Goal: Task Accomplishment & Management: Use online tool/utility

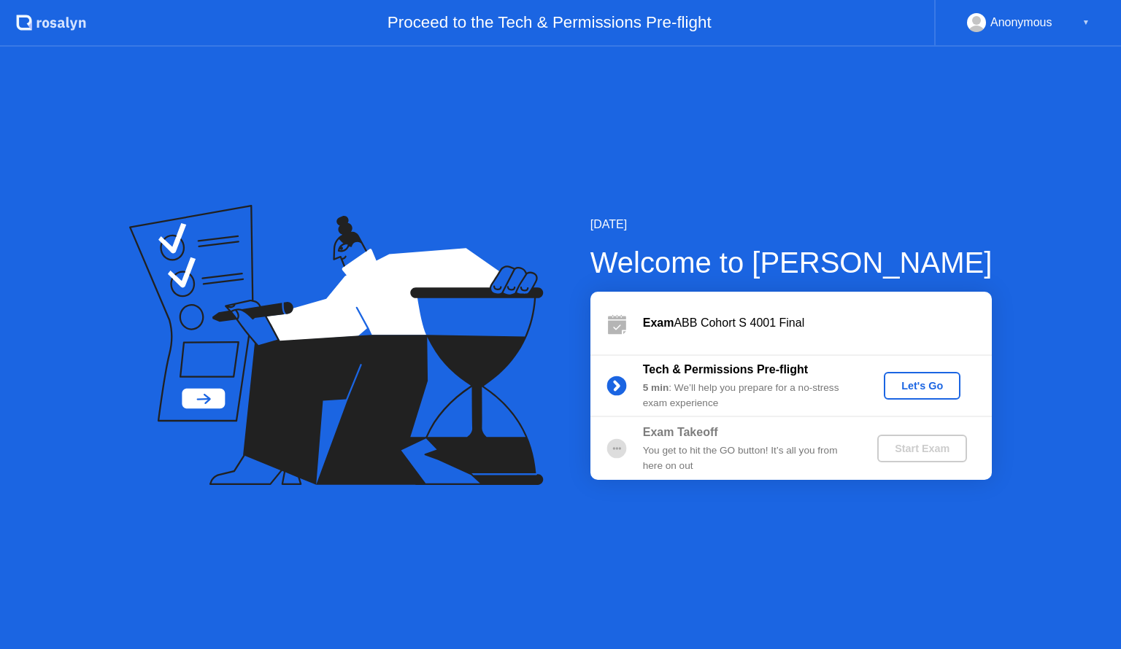
click at [928, 380] on div "Let's Go" at bounding box center [921, 386] width 65 height 12
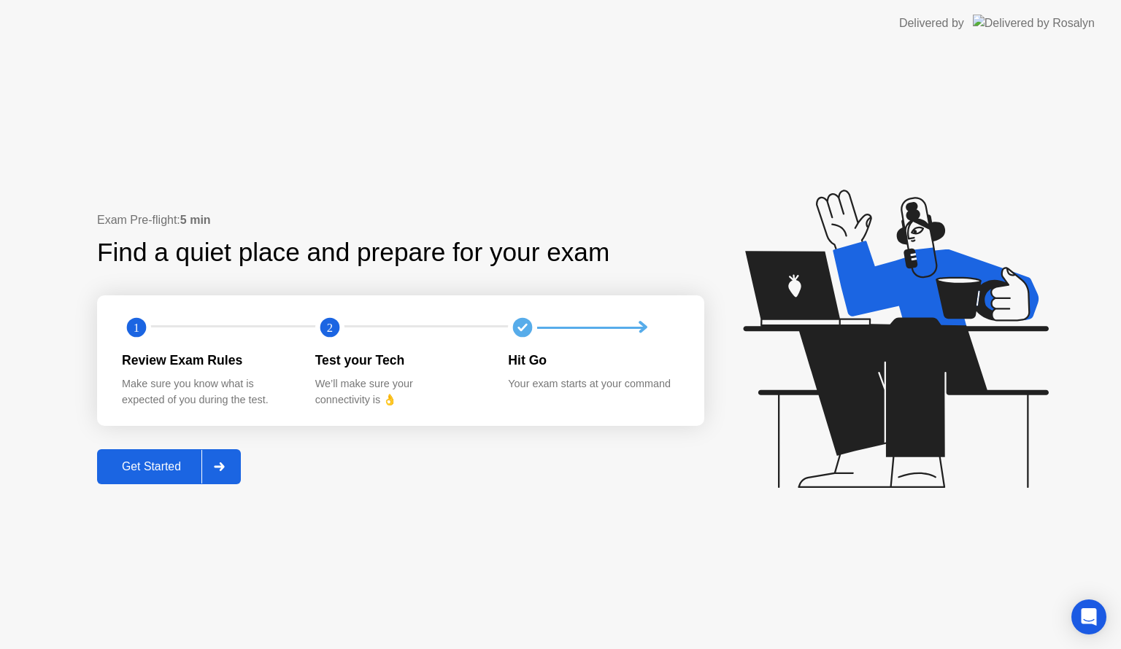
click at [151, 463] on div "Get Started" at bounding box center [151, 466] width 100 height 13
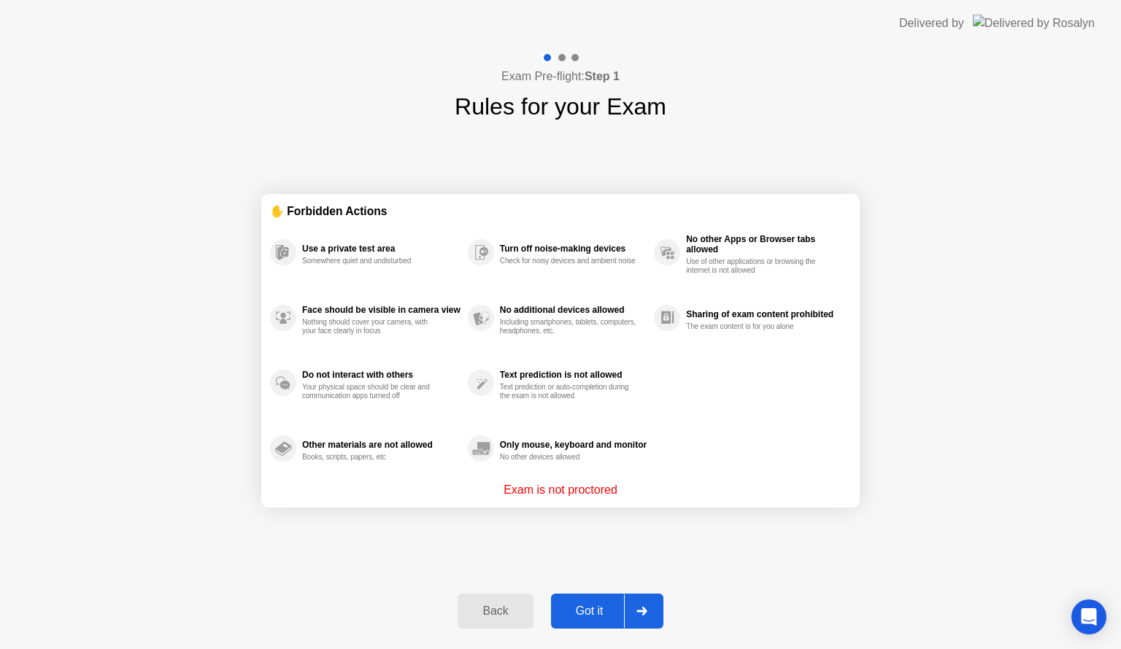
click at [575, 606] on div "Got it" at bounding box center [589, 611] width 69 height 13
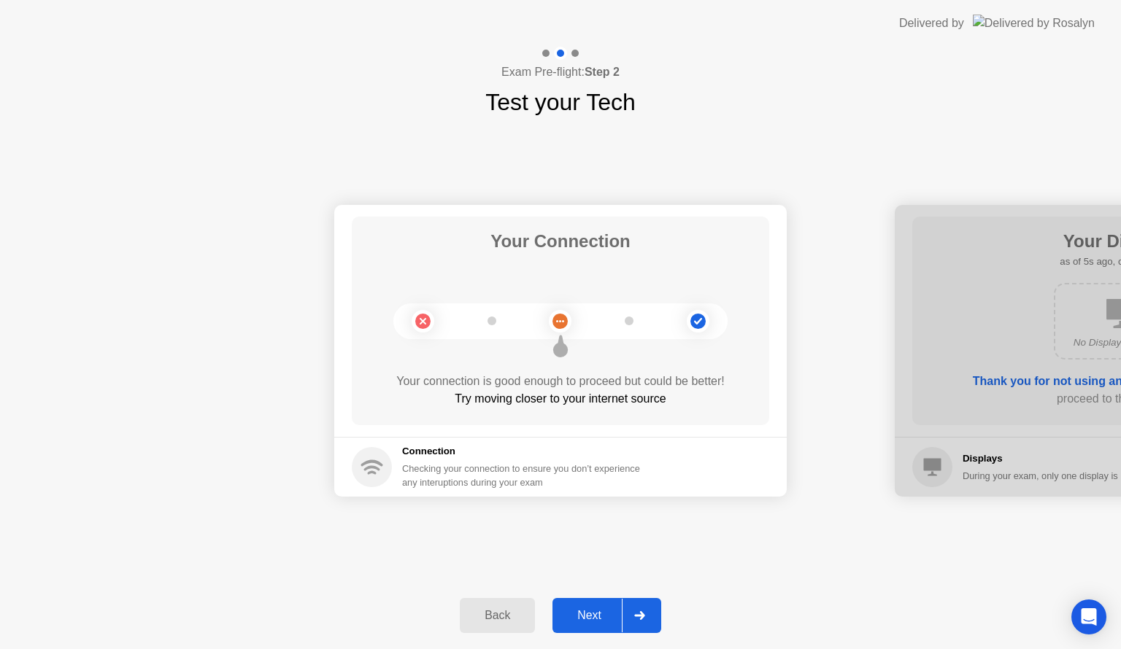
click at [584, 614] on div "Next" at bounding box center [589, 615] width 65 height 13
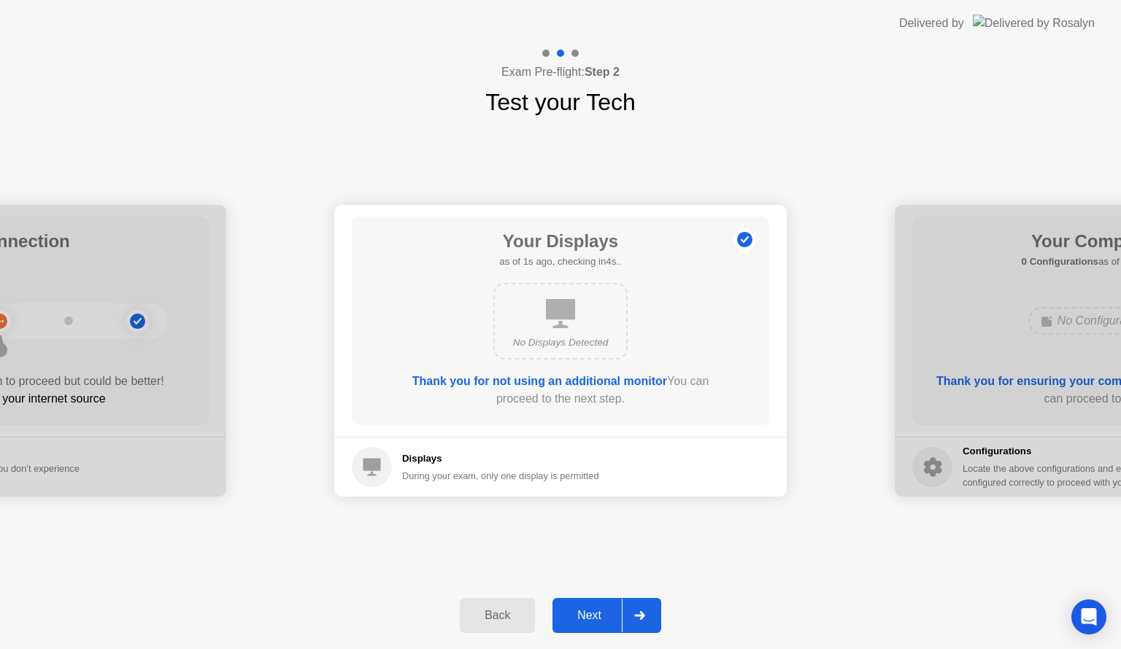
click at [584, 614] on div "Next" at bounding box center [589, 615] width 65 height 13
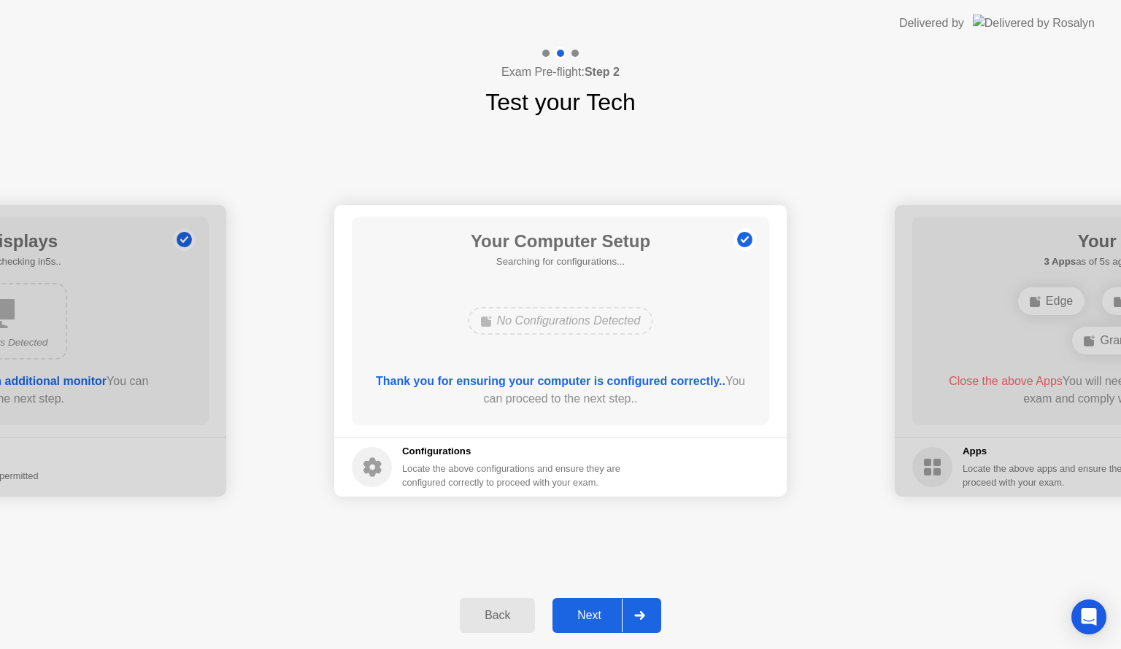
click at [584, 614] on div "Next" at bounding box center [589, 615] width 65 height 13
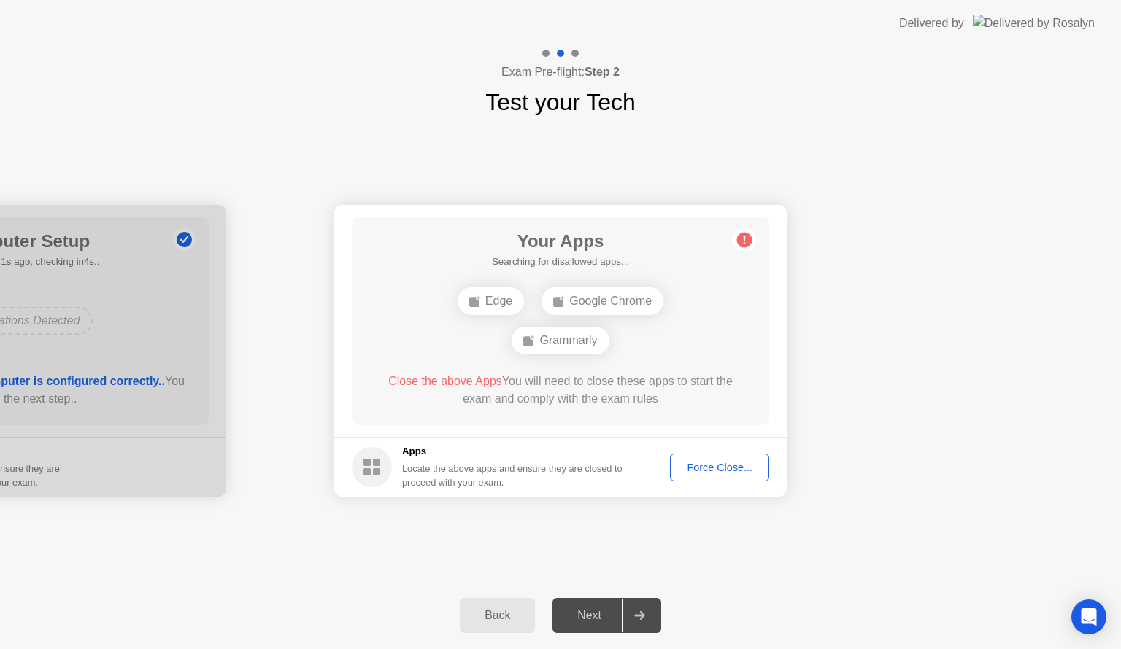
click at [709, 466] on div "Force Close..." at bounding box center [719, 468] width 89 height 12
click at [705, 479] on button "Force Close..." at bounding box center [719, 468] width 99 height 28
click at [716, 463] on div "Force Close..." at bounding box center [719, 468] width 89 height 12
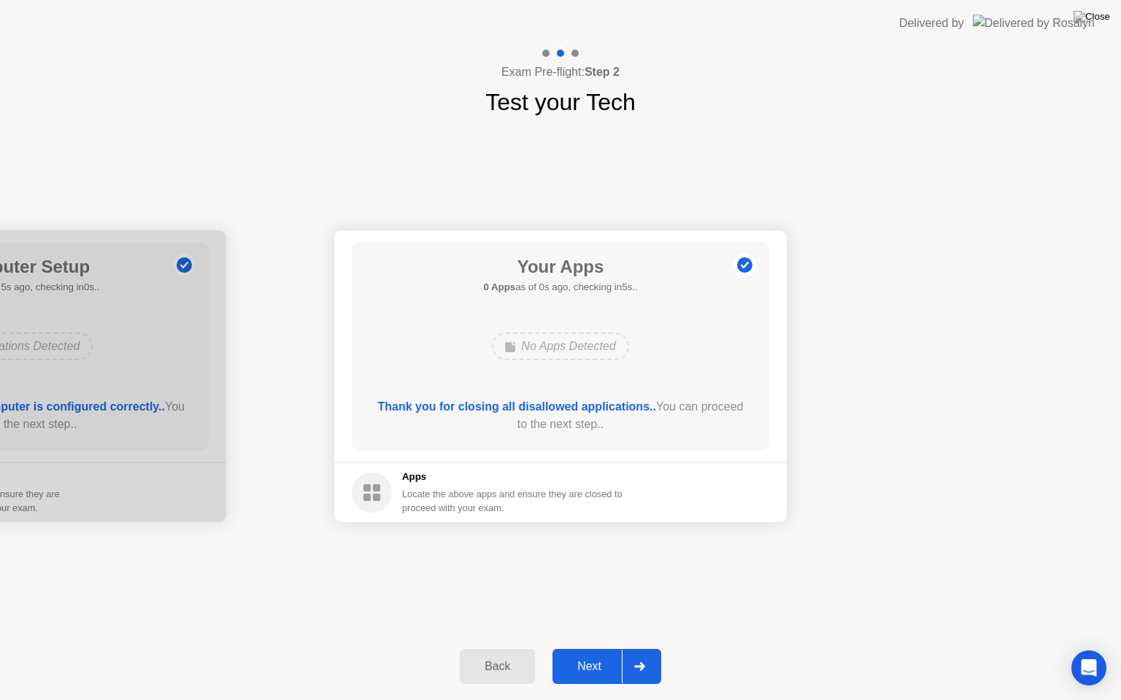
click at [699, 475] on footer "Apps Locate the above apps and ensure they are closed to proceed with your exam." at bounding box center [560, 493] width 452 height 60
click at [596, 649] on div "Next" at bounding box center [589, 666] width 65 height 13
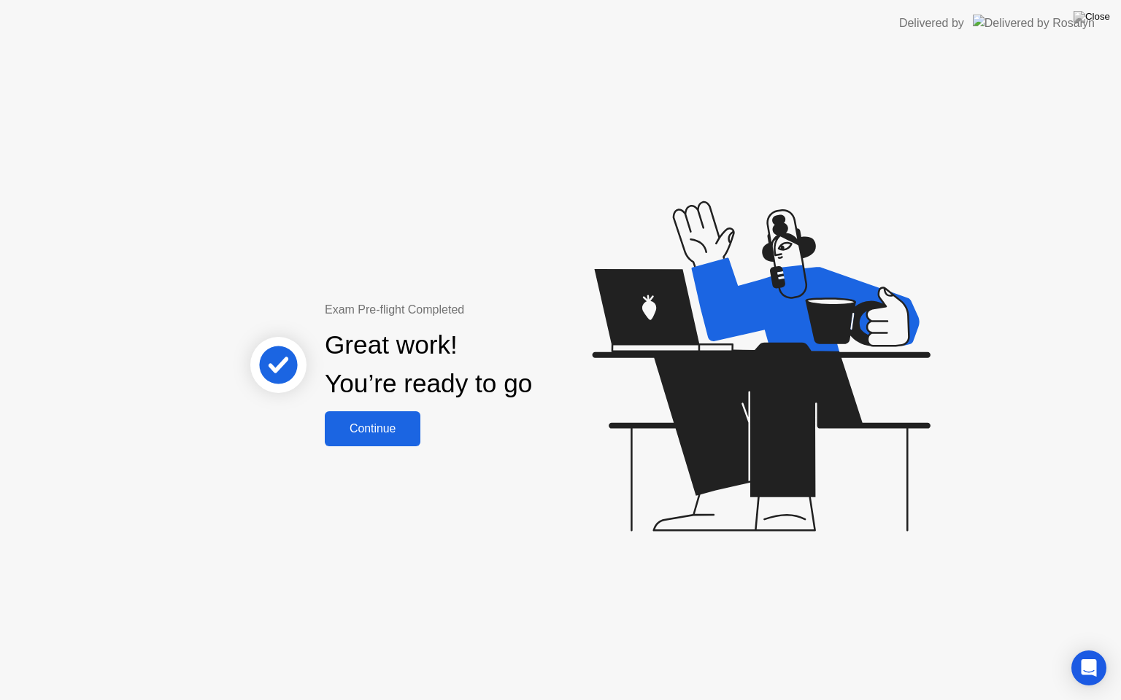
click at [354, 429] on div "Continue" at bounding box center [372, 428] width 87 height 13
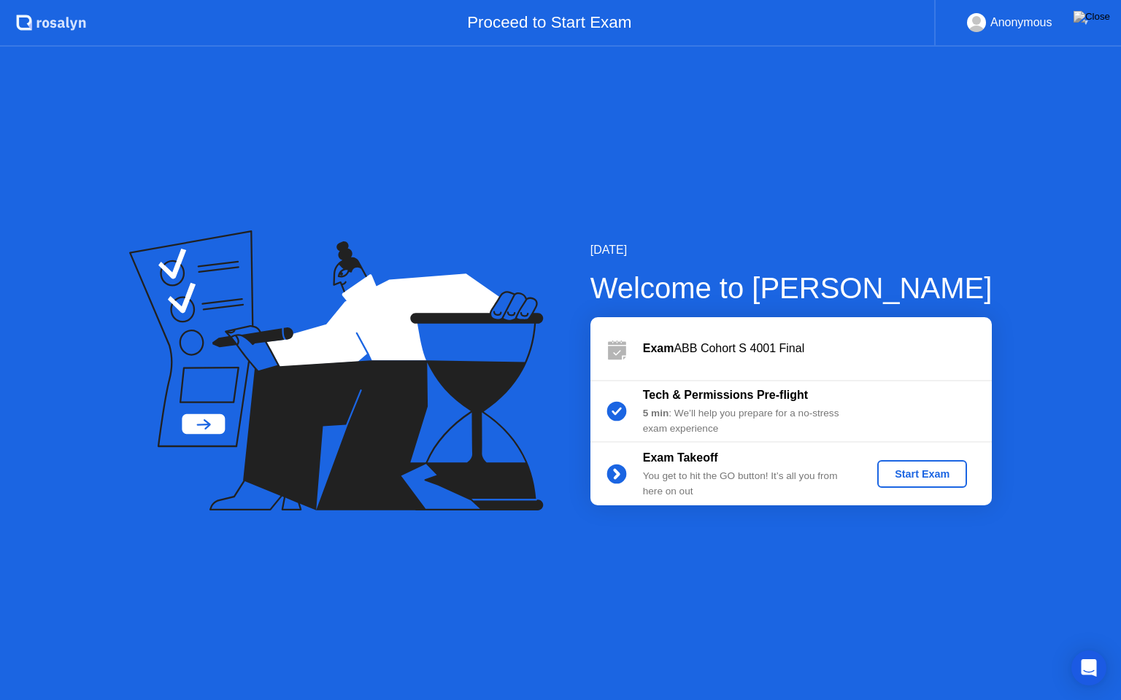
click at [938, 472] on div "Start Exam" at bounding box center [922, 474] width 78 height 12
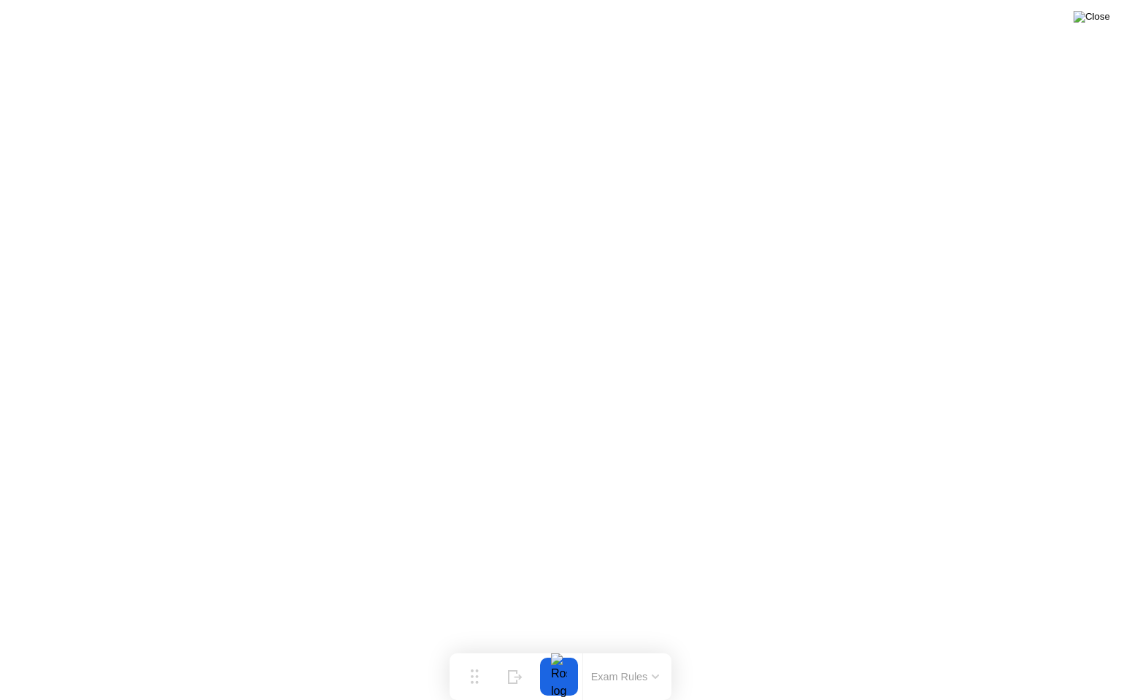
click at [1097, 23] on img at bounding box center [1091, 17] width 36 height 12
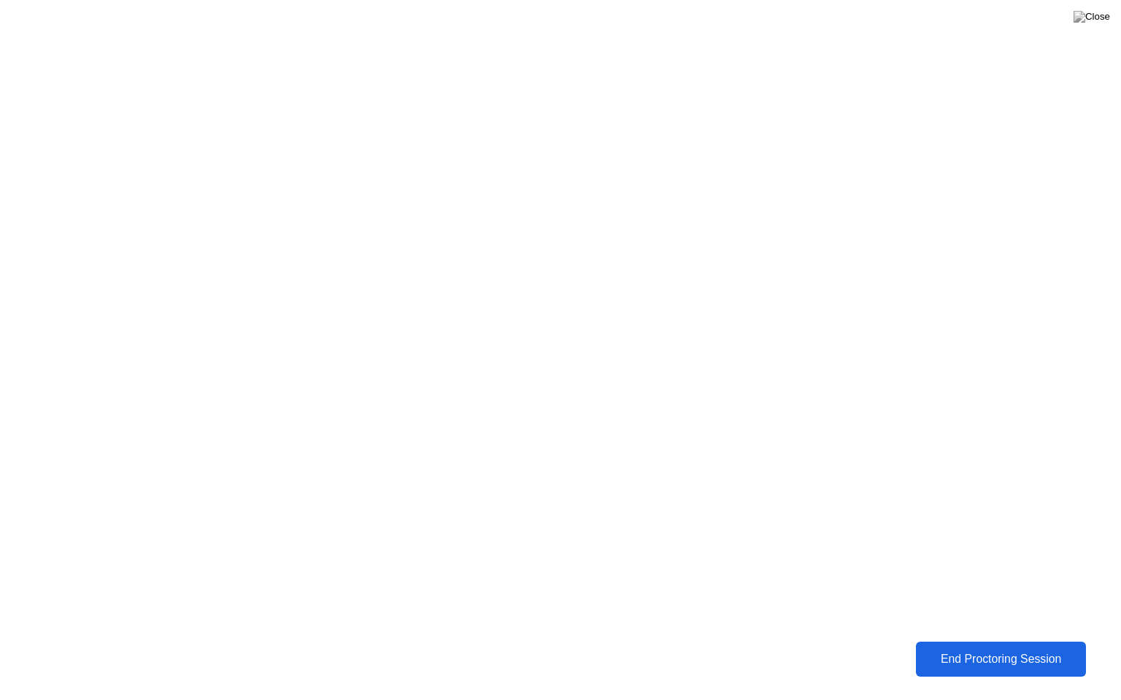
click at [940, 649] on button "End Proctoring Session" at bounding box center [1001, 659] width 171 height 35
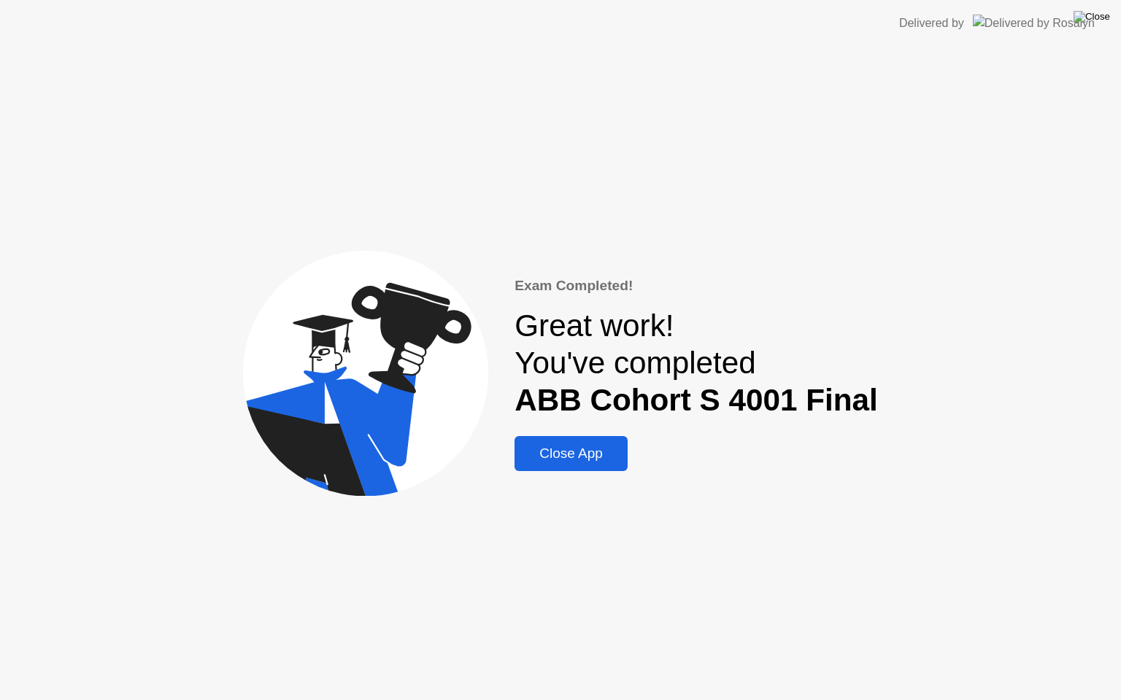
click at [1100, 19] on img at bounding box center [1091, 17] width 36 height 12
